Goal: Information Seeking & Learning: Learn about a topic

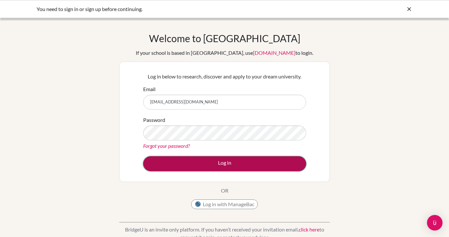
click at [208, 165] on button "Log in" at bounding box center [224, 163] width 163 height 15
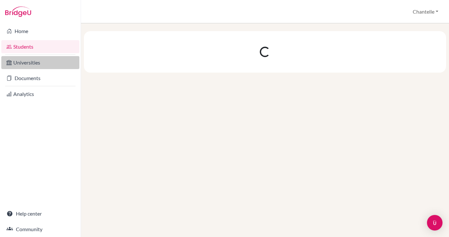
click at [27, 61] on link "Universities" at bounding box center [40, 62] width 78 height 13
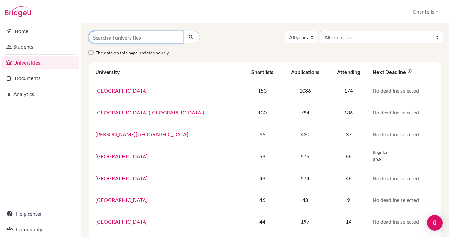
click at [149, 42] on input "Search all universities" at bounding box center [136, 37] width 94 height 12
type input "new york university"
click at [183, 31] on button "submit" at bounding box center [191, 37] width 17 height 12
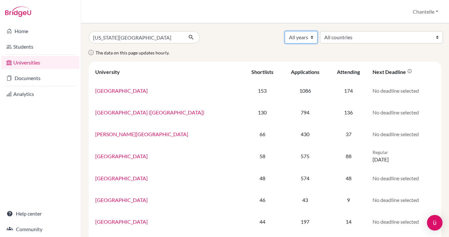
click at [318, 39] on select "All years 2026 2025 2024 2023 2022 2021 2020 2019 2018 2017 2016 2015 2014 2013…" at bounding box center [301, 37] width 33 height 12
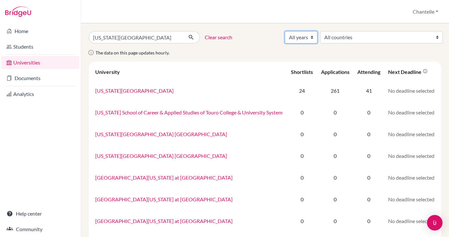
click at [318, 40] on select "All years 2026 2025 2024 2023 2022 2021 2020 2019 2018 2017 2016 2015 2014 2013…" at bounding box center [301, 37] width 33 height 12
select select "2025"
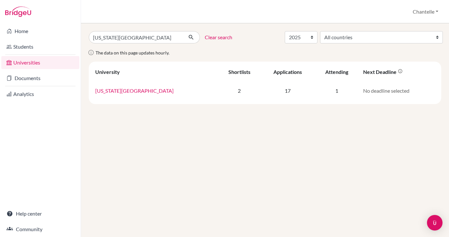
select select "2025"
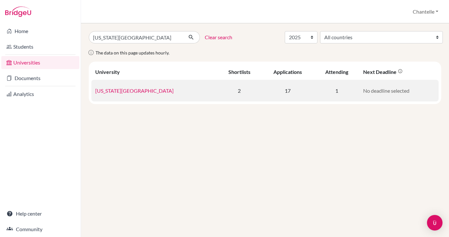
click at [128, 95] on td "[US_STATE][GEOGRAPHIC_DATA]" at bounding box center [154, 91] width 126 height 22
click at [128, 93] on link "[US_STATE][GEOGRAPHIC_DATA]" at bounding box center [134, 91] width 78 height 6
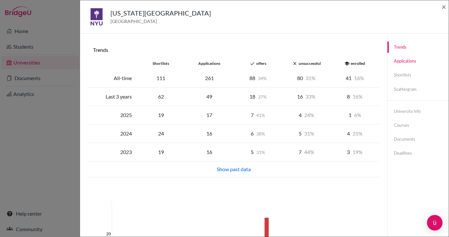
click at [410, 60] on link "Applications" at bounding box center [418, 60] width 61 height 11
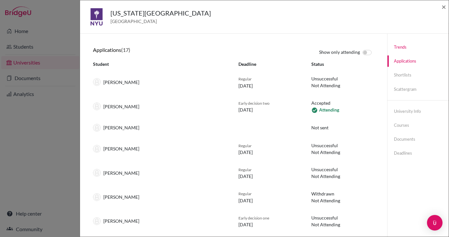
click at [405, 49] on link "Trends" at bounding box center [418, 46] width 61 height 11
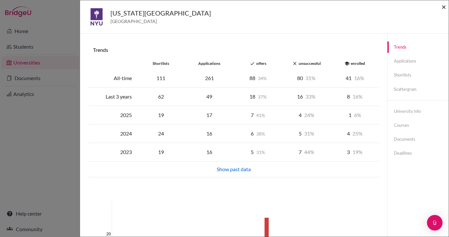
click at [445, 6] on span "×" at bounding box center [444, 6] width 5 height 9
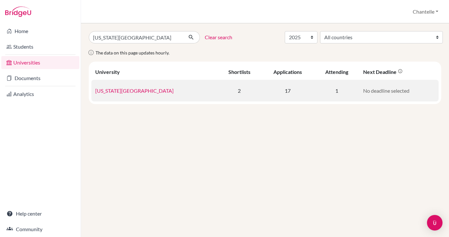
click at [113, 89] on link "[US_STATE][GEOGRAPHIC_DATA]" at bounding box center [134, 91] width 78 height 6
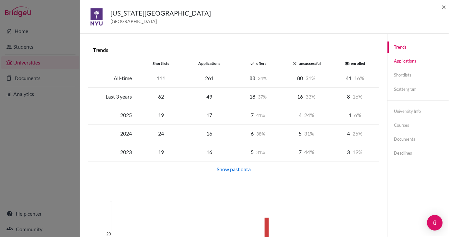
click at [397, 62] on link "Applications" at bounding box center [418, 60] width 61 height 11
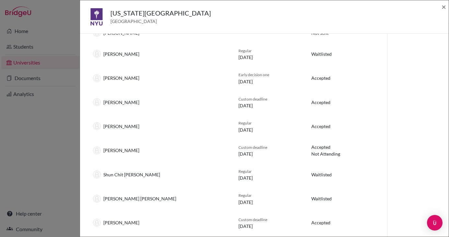
scroll to position [199, 0]
